Goal: Information Seeking & Learning: Learn about a topic

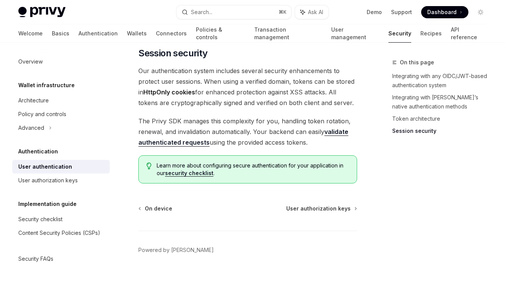
scroll to position [792, 0]
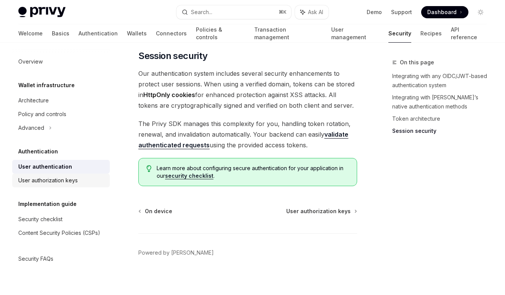
click at [63, 183] on div "User authorization keys" at bounding box center [47, 180] width 59 height 9
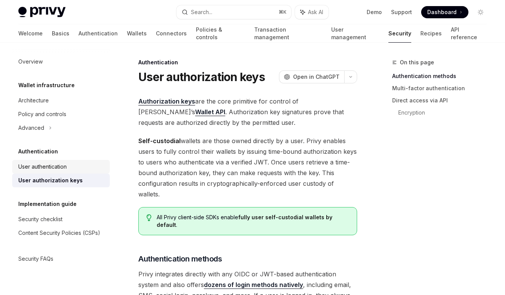
click at [57, 168] on div "User authentication" at bounding box center [42, 166] width 48 height 9
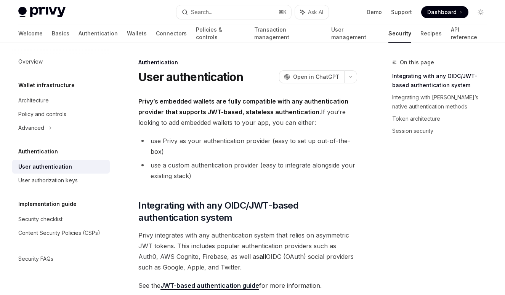
type textarea "*"
click at [351, 77] on icon "button" at bounding box center [350, 77] width 2 height 1
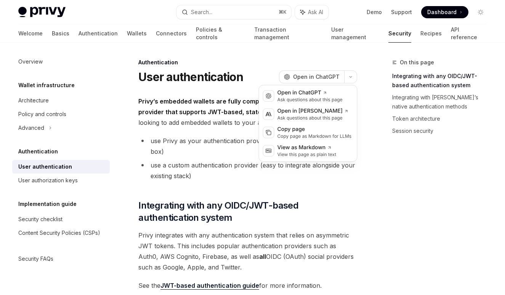
click at [221, 121] on span "Privy’s embedded wallets are fully compatible with any authentication provider …" at bounding box center [247, 112] width 219 height 32
